Goal: Information Seeking & Learning: Learn about a topic

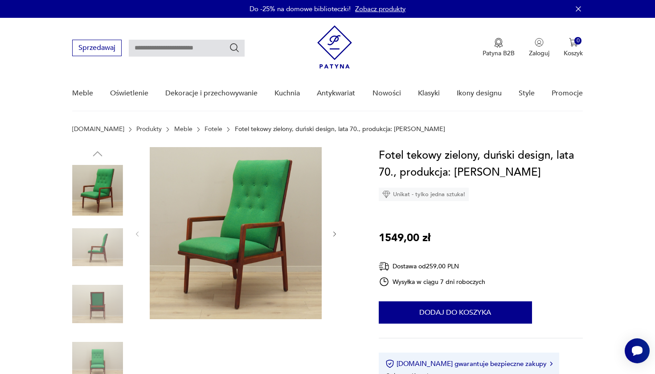
click at [272, 191] on img at bounding box center [236, 233] width 172 height 172
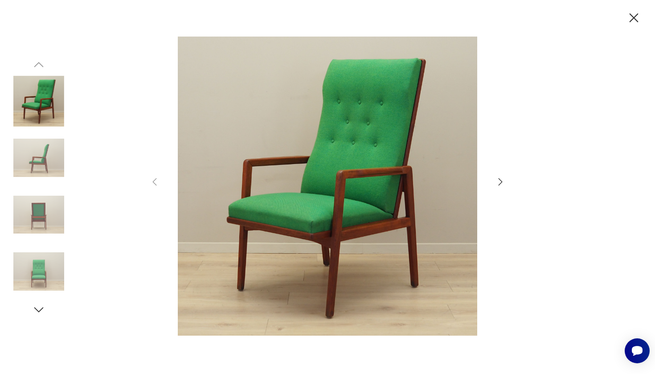
click at [500, 180] on icon "button" at bounding box center [500, 181] width 11 height 11
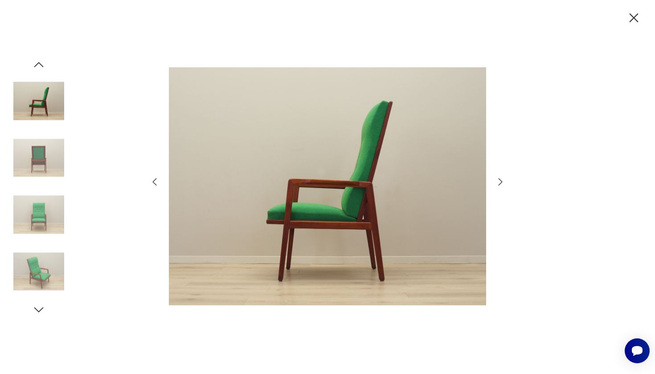
click at [501, 181] on icon "button" at bounding box center [500, 181] width 11 height 11
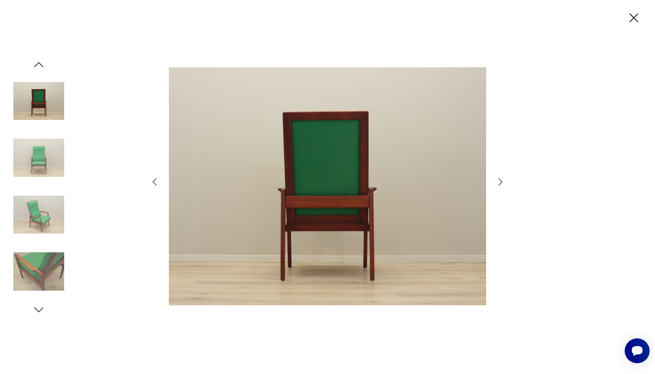
click at [501, 181] on icon "button" at bounding box center [500, 181] width 11 height 11
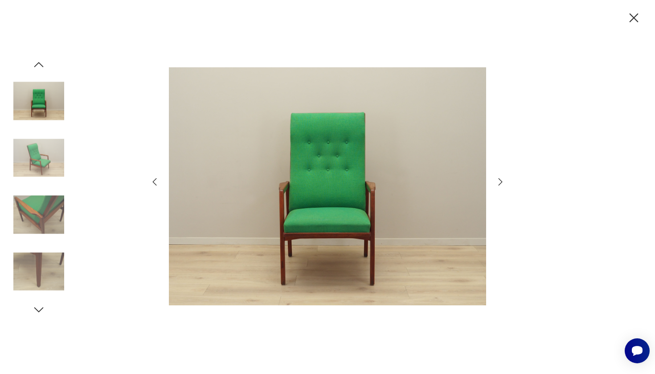
click at [501, 181] on icon "button" at bounding box center [500, 181] width 11 height 11
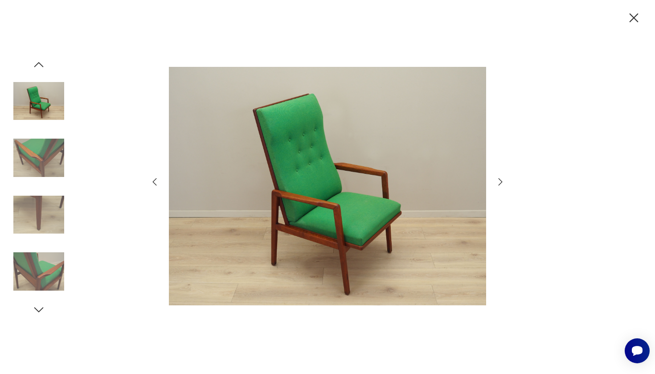
click at [501, 181] on icon "button" at bounding box center [500, 181] width 11 height 11
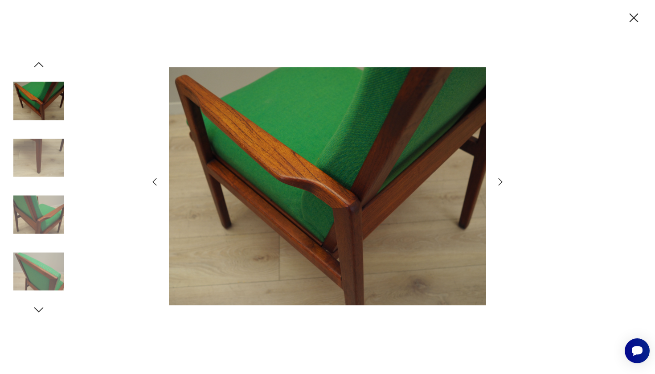
click at [501, 181] on icon "button" at bounding box center [500, 181] width 11 height 11
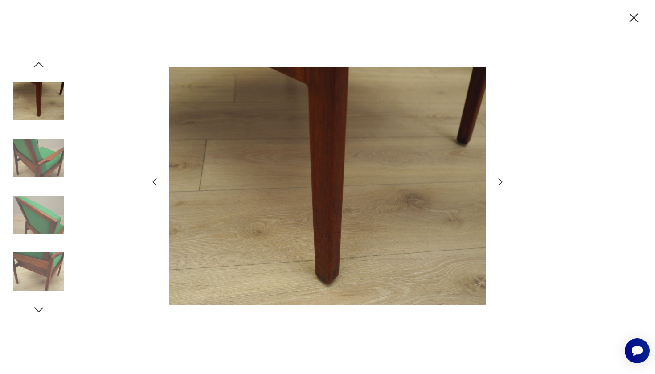
click at [502, 181] on icon "button" at bounding box center [501, 181] width 4 height 7
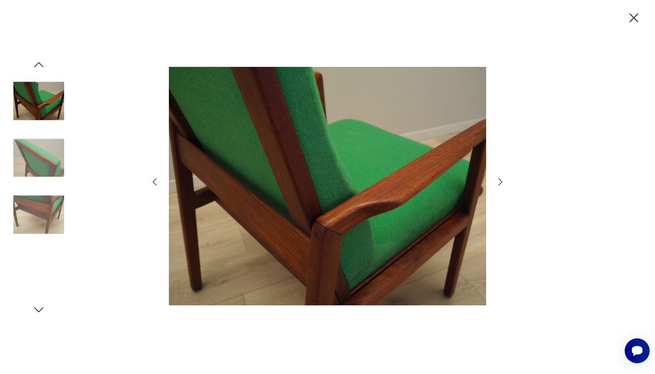
click at [502, 182] on icon "button" at bounding box center [501, 181] width 4 height 7
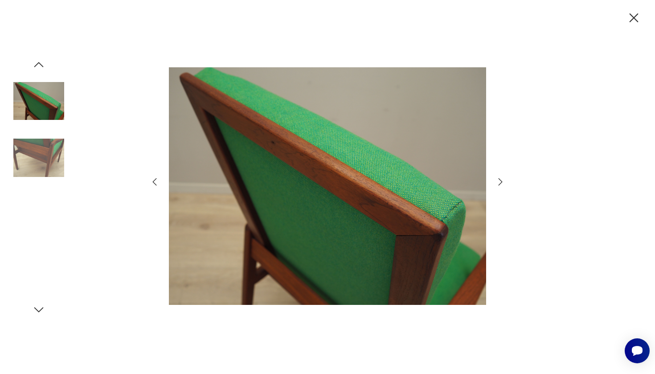
click at [502, 182] on icon "button" at bounding box center [501, 181] width 4 height 7
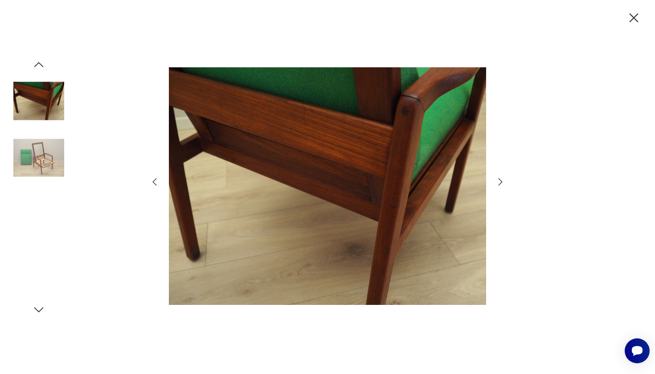
click at [502, 183] on icon "button" at bounding box center [500, 181] width 11 height 11
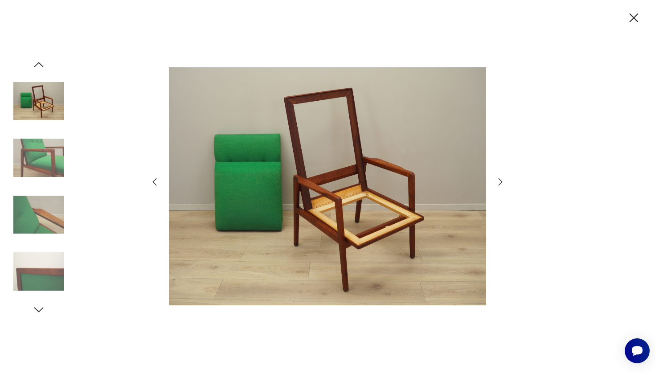
click at [502, 183] on icon "button" at bounding box center [500, 181] width 11 height 11
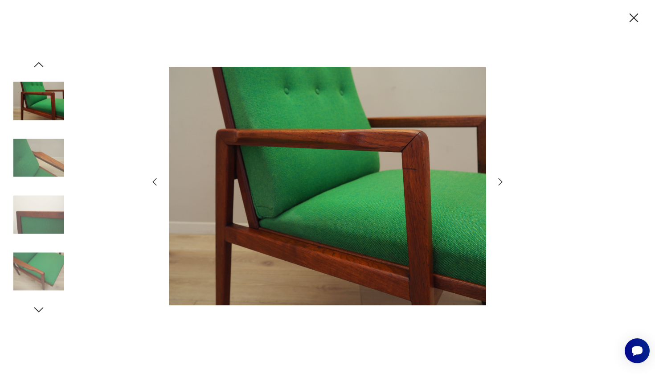
click at [503, 184] on icon "button" at bounding box center [500, 181] width 11 height 11
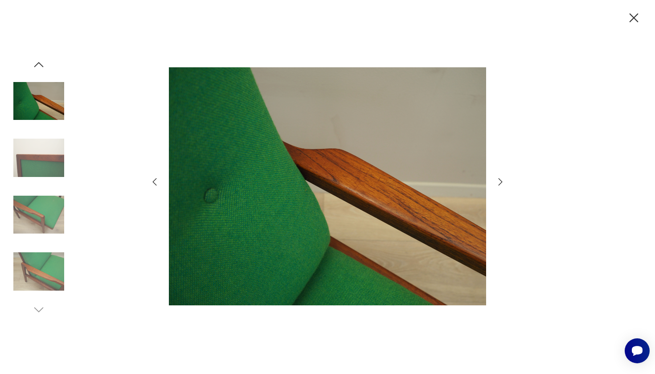
click at [503, 184] on icon "button" at bounding box center [500, 181] width 11 height 11
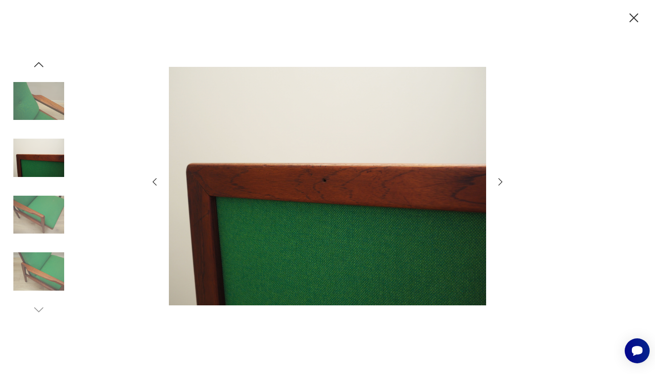
click at [503, 184] on icon "button" at bounding box center [500, 181] width 11 height 11
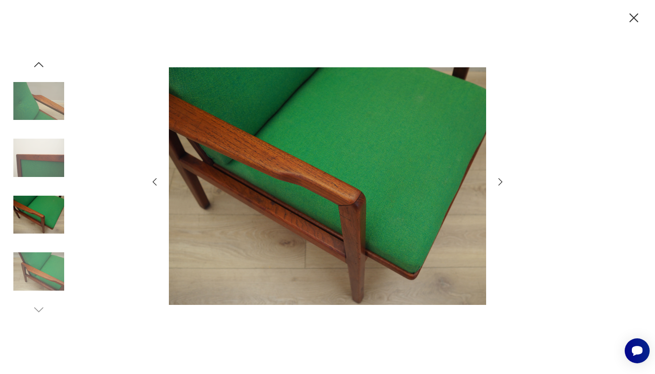
click at [503, 185] on icon "button" at bounding box center [500, 181] width 11 height 11
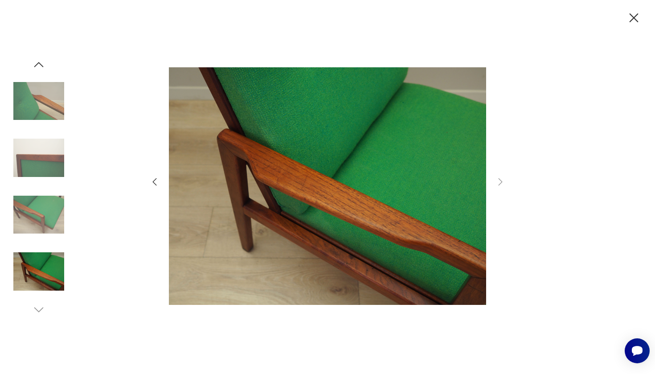
click at [636, 20] on icon "button" at bounding box center [634, 17] width 9 height 9
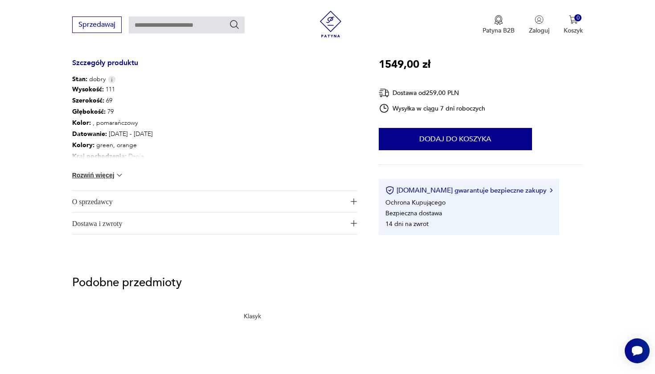
scroll to position [488, 0]
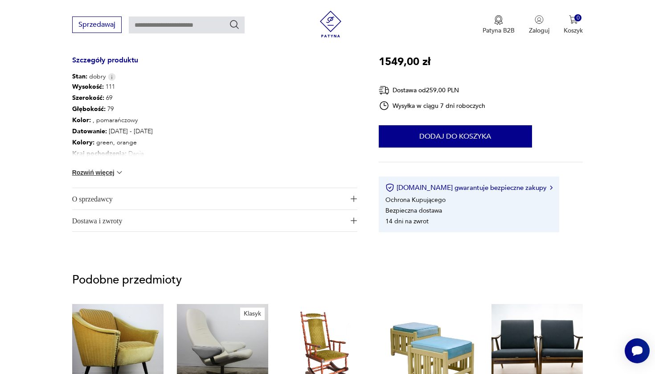
click at [120, 171] on img at bounding box center [119, 172] width 9 height 9
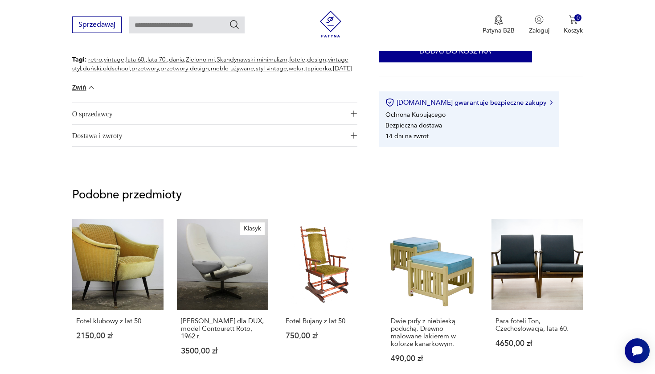
scroll to position [633, 0]
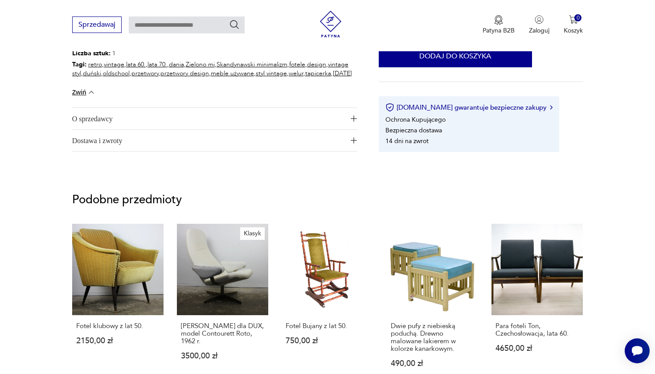
click at [353, 123] on button "O sprzedawcy" at bounding box center [214, 118] width 285 height 21
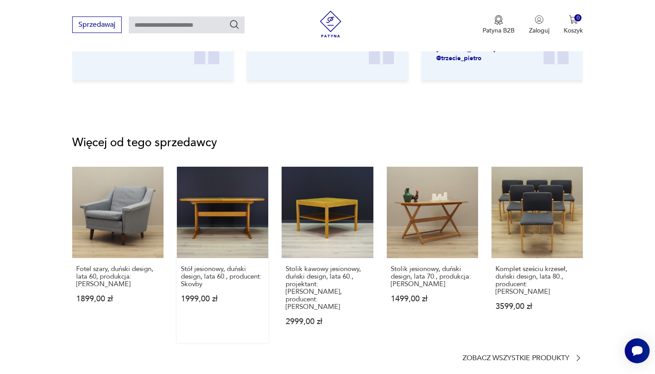
scroll to position [1246, 0]
click at [538, 356] on p "Zobacz wszystkie produkty" at bounding box center [516, 359] width 107 height 6
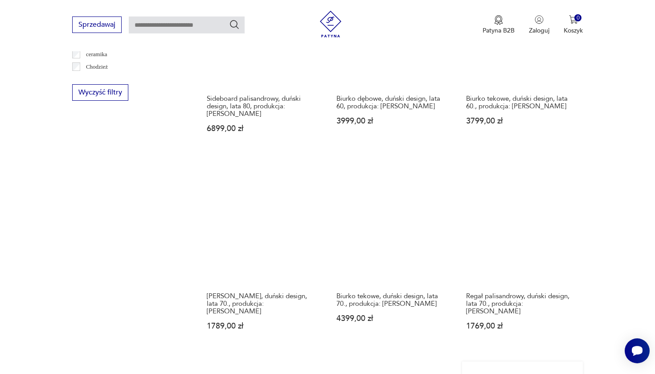
scroll to position [578, 0]
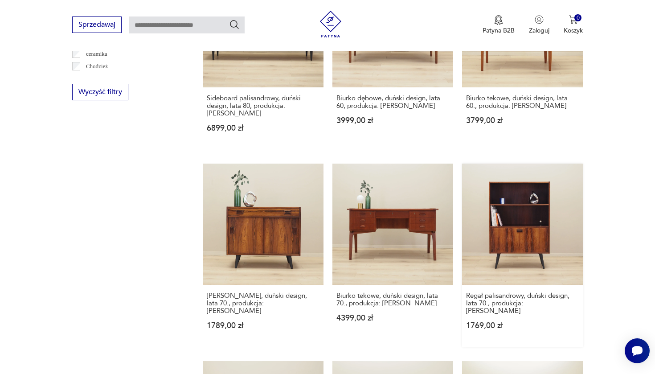
click at [462, 167] on link "Regał palisandrowy, duński design, lata 70., produkcja: [PERSON_NAME] 1769,00 zł" at bounding box center [522, 255] width 121 height 183
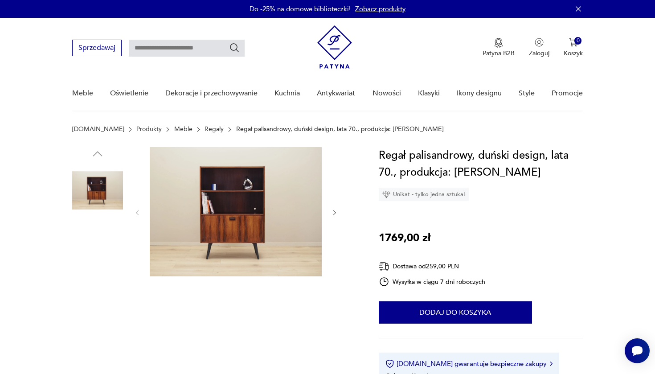
click at [258, 242] on img at bounding box center [236, 211] width 172 height 129
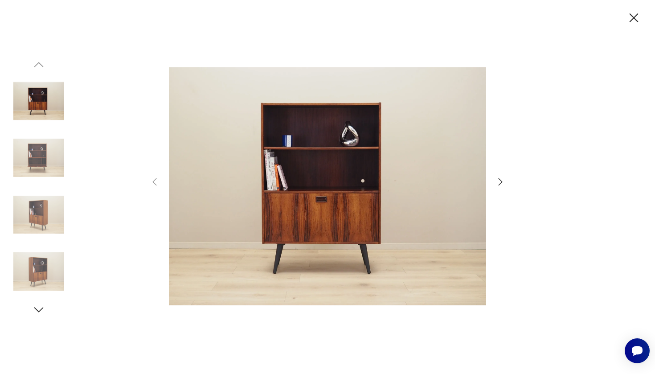
click at [503, 182] on icon "button" at bounding box center [500, 181] width 11 height 11
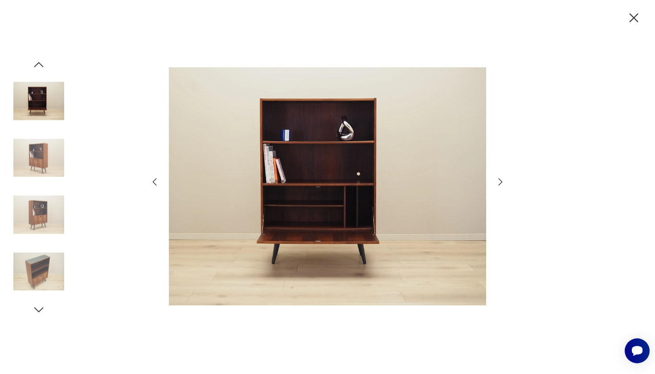
click at [504, 182] on icon "button" at bounding box center [500, 181] width 11 height 11
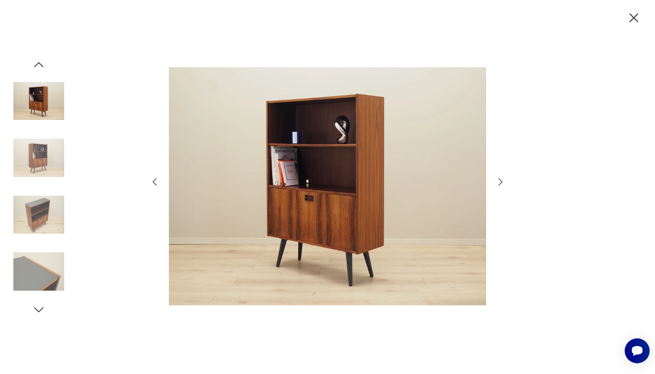
click at [504, 182] on icon "button" at bounding box center [500, 181] width 11 height 11
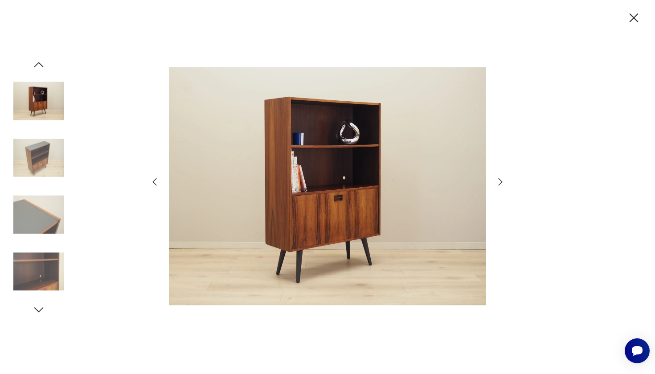
click at [504, 182] on icon "button" at bounding box center [500, 181] width 11 height 11
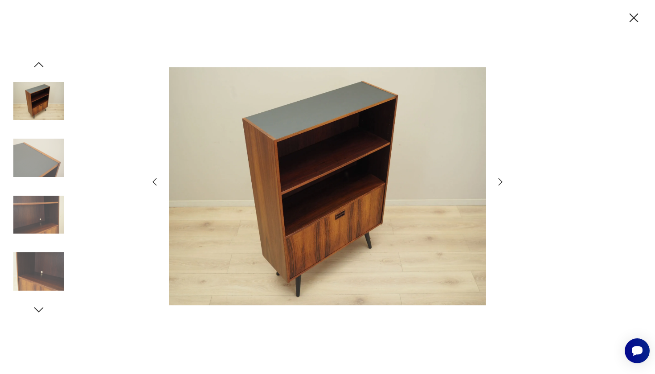
click at [504, 182] on icon "button" at bounding box center [500, 181] width 11 height 11
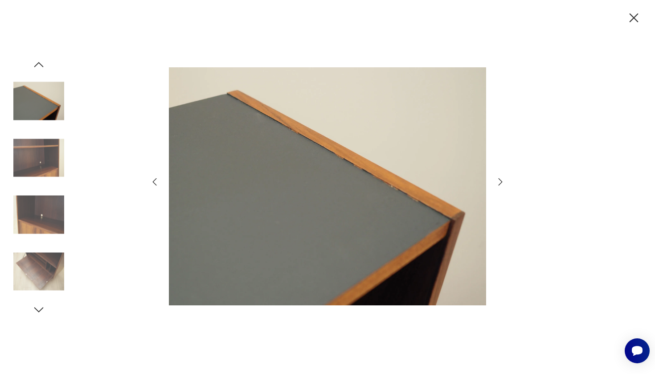
click at [504, 182] on icon "button" at bounding box center [500, 181] width 11 height 11
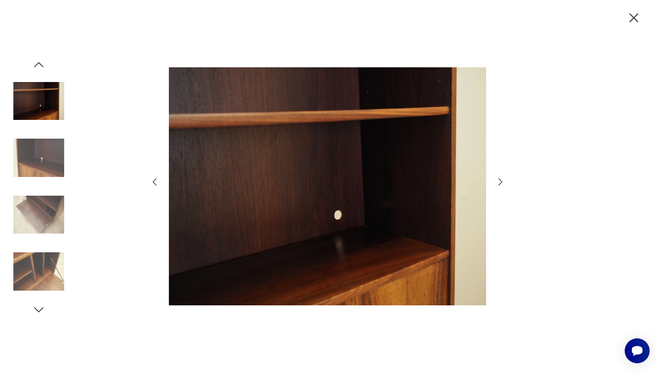
click at [504, 182] on icon "button" at bounding box center [500, 181] width 11 height 11
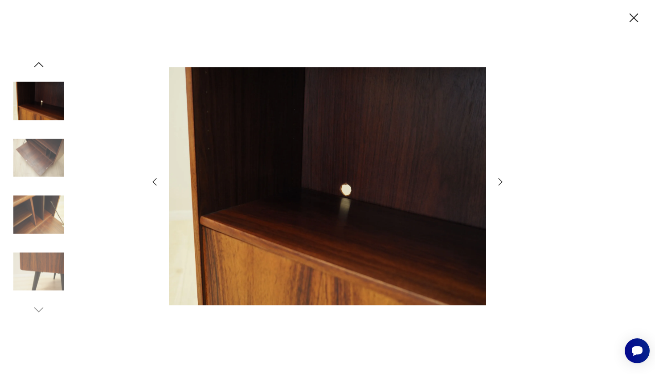
click at [504, 183] on icon "button" at bounding box center [500, 181] width 11 height 11
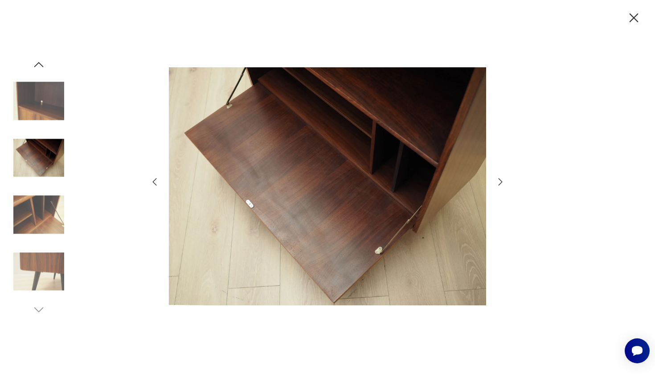
click at [504, 183] on icon "button" at bounding box center [500, 181] width 11 height 11
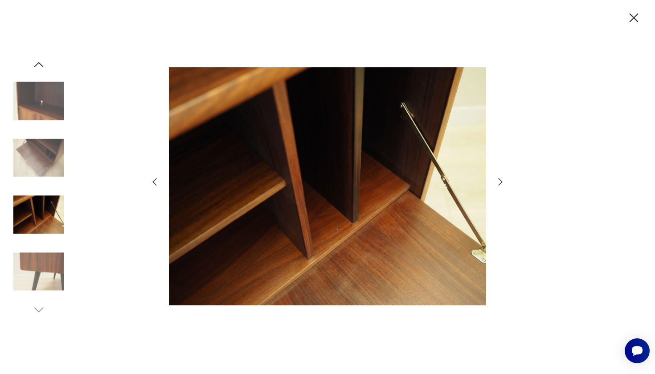
click at [504, 183] on icon "button" at bounding box center [500, 181] width 11 height 11
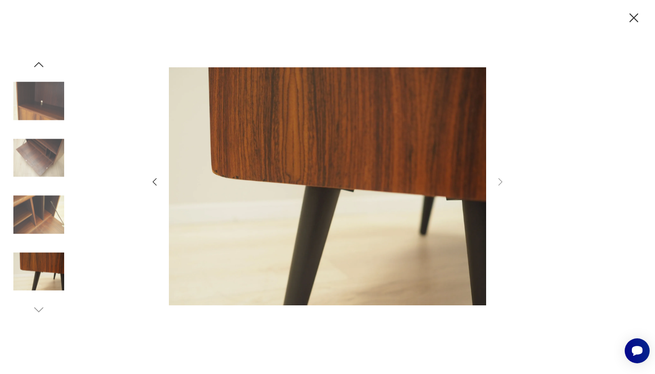
click at [635, 19] on icon "button" at bounding box center [634, 17] width 9 height 9
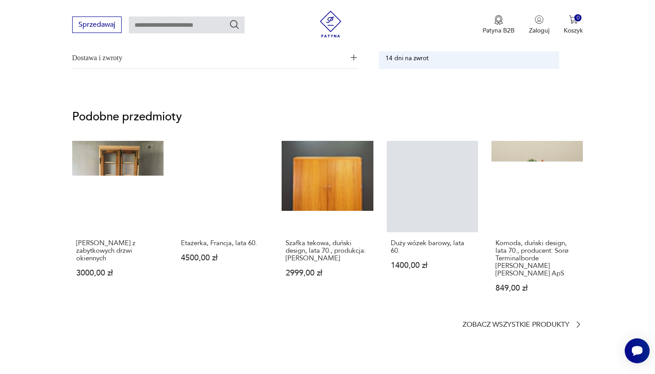
scroll to position [652, 0]
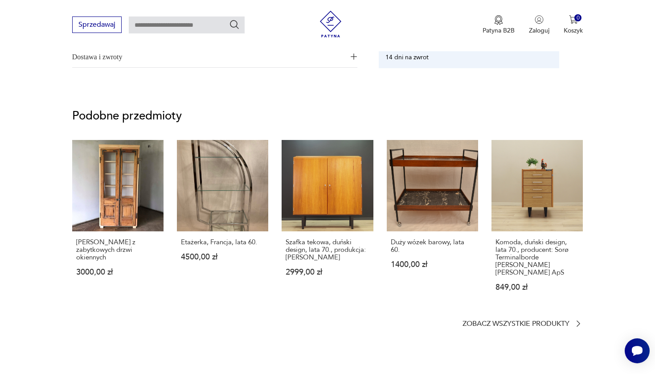
click at [585, 315] on section "Podobne przedmioty [PERSON_NAME] z zabytkowych drzwi okiennych 3000,00 zł Etaże…" at bounding box center [327, 219] width 655 height 260
click at [581, 319] on icon at bounding box center [578, 323] width 9 height 9
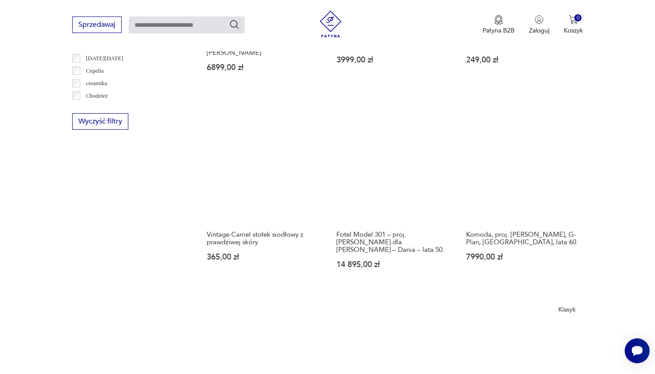
scroll to position [904, 0]
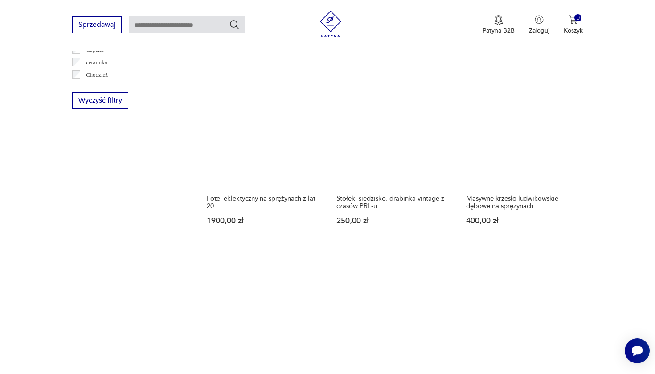
scroll to position [930, 0]
